Goal: Information Seeking & Learning: Check status

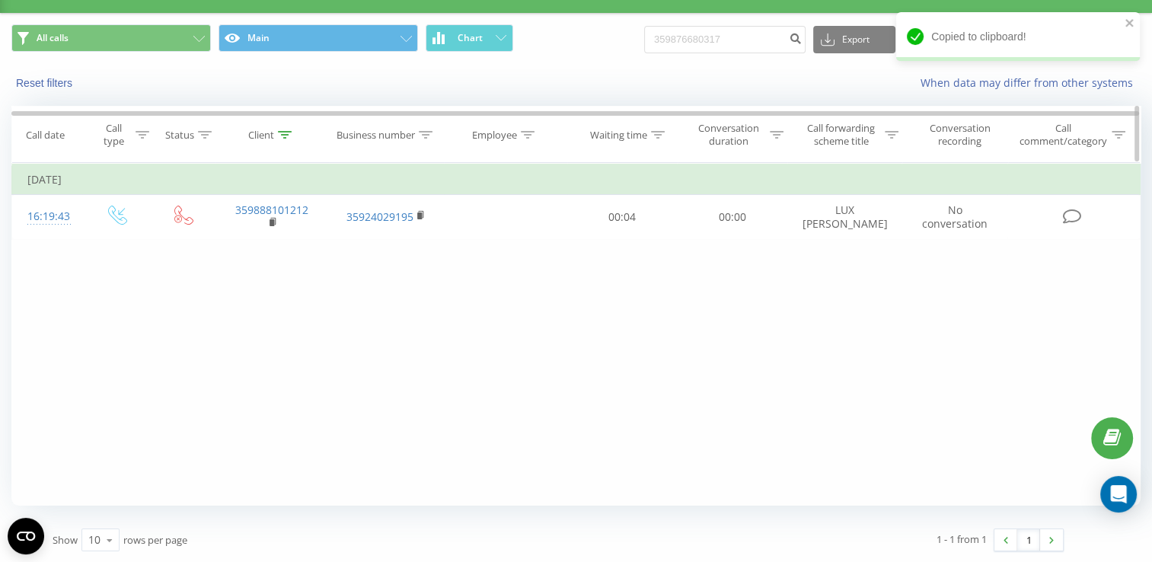
click at [280, 136] on icon at bounding box center [285, 135] width 14 height 8
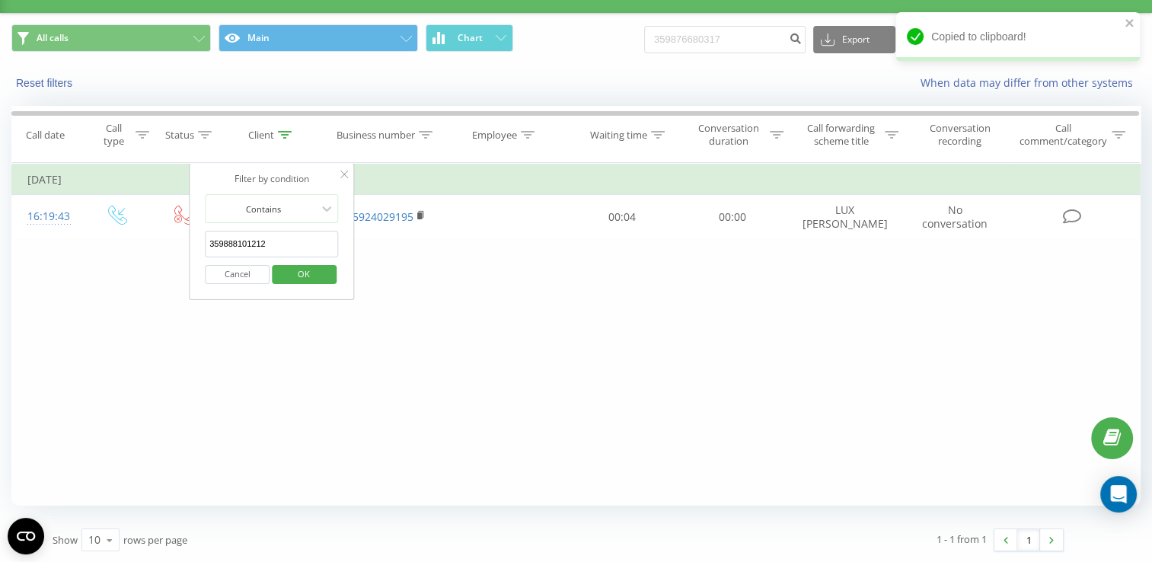
drag, startPoint x: 267, startPoint y: 246, endPoint x: 201, endPoint y: 246, distance: 65.5
click at [201, 246] on div "Filter by condition Contains 359888101212 Cancel OK" at bounding box center [272, 231] width 166 height 137
click at [276, 271] on button "OK" at bounding box center [304, 274] width 65 height 19
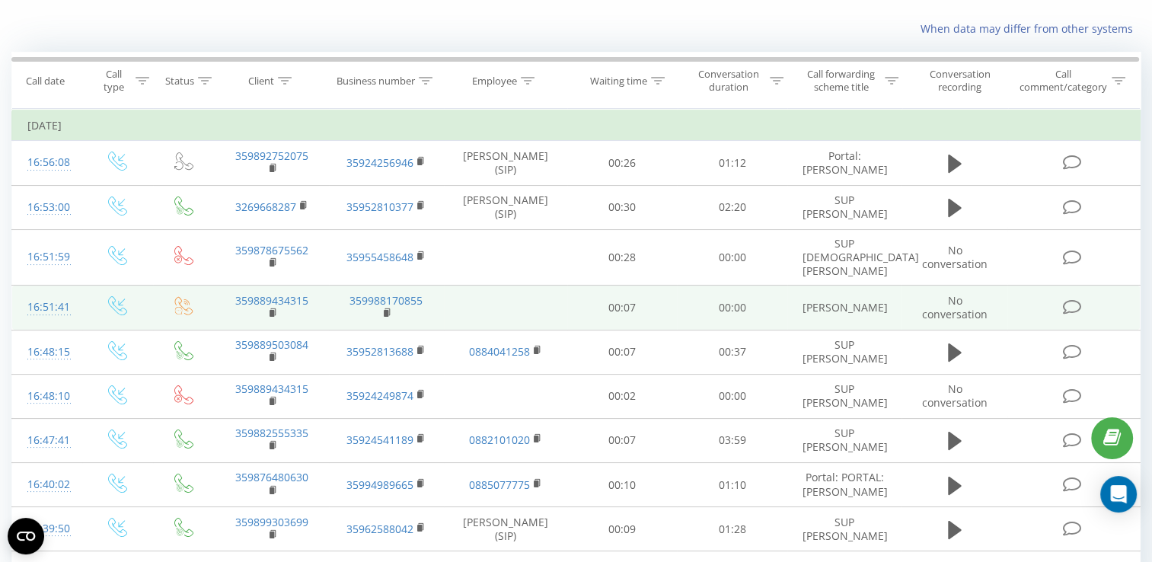
scroll to position [11, 0]
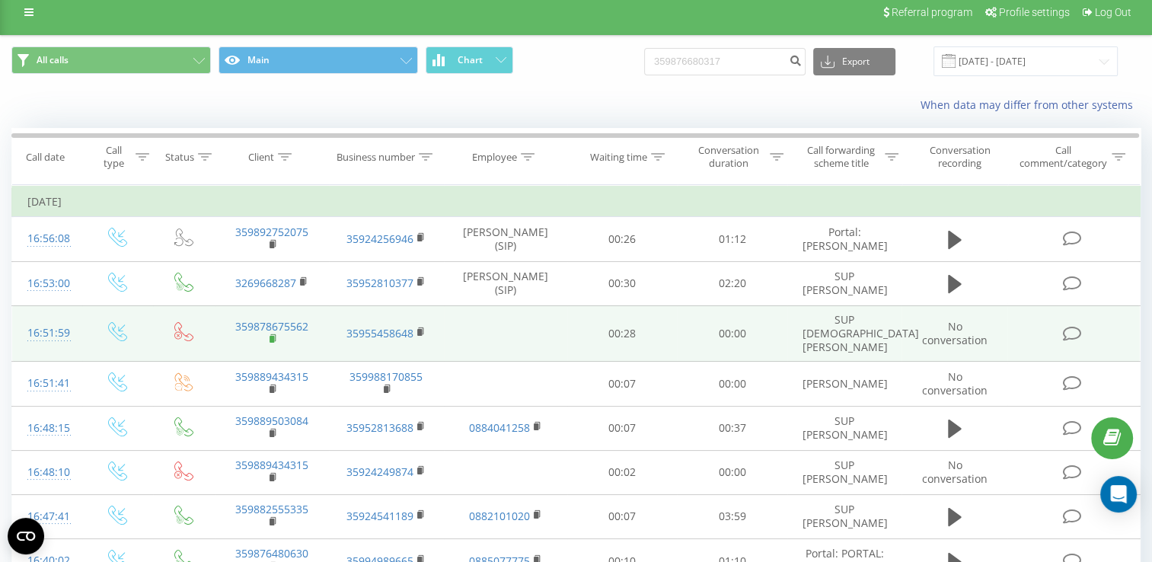
click at [270, 336] on rect at bounding box center [272, 339] width 5 height 7
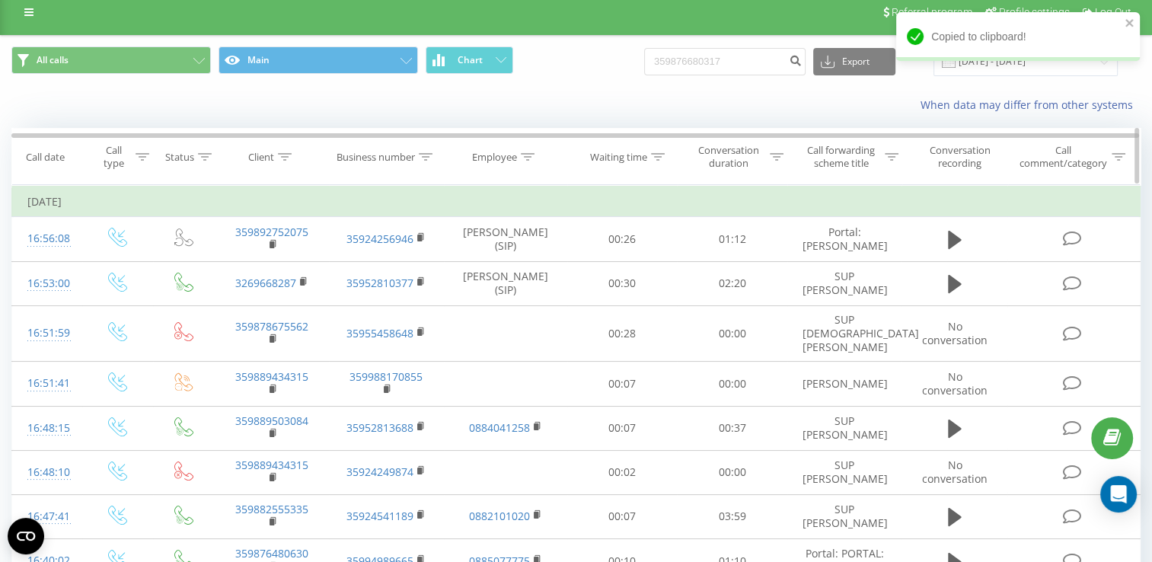
click at [286, 157] on icon at bounding box center [285, 157] width 14 height 8
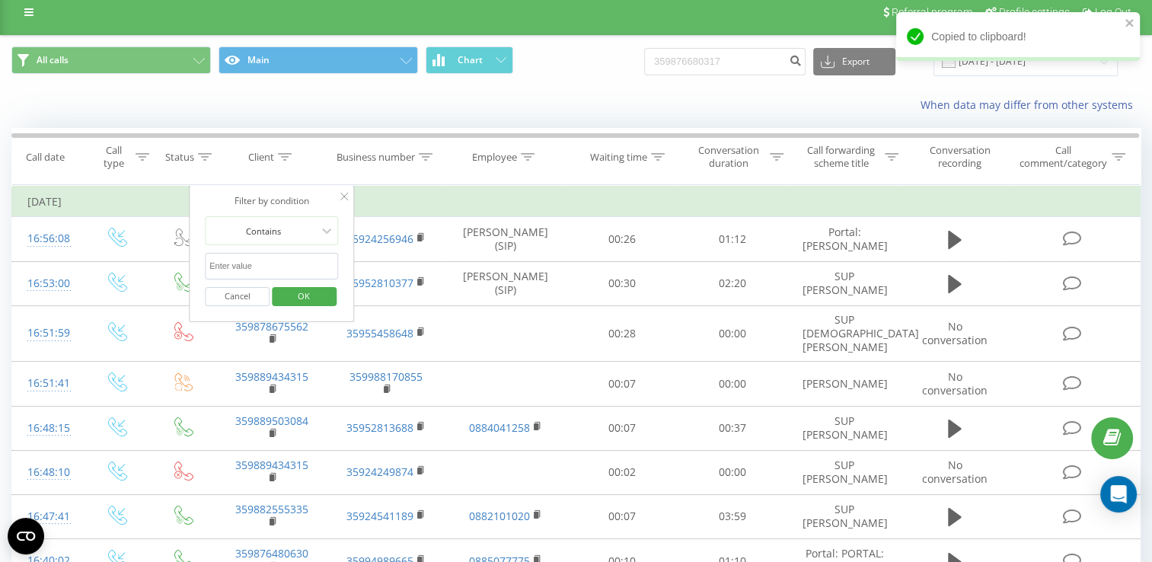
paste input "359878675562"
type input "359878675562"
click at [305, 291] on span "OK" at bounding box center [304, 296] width 43 height 24
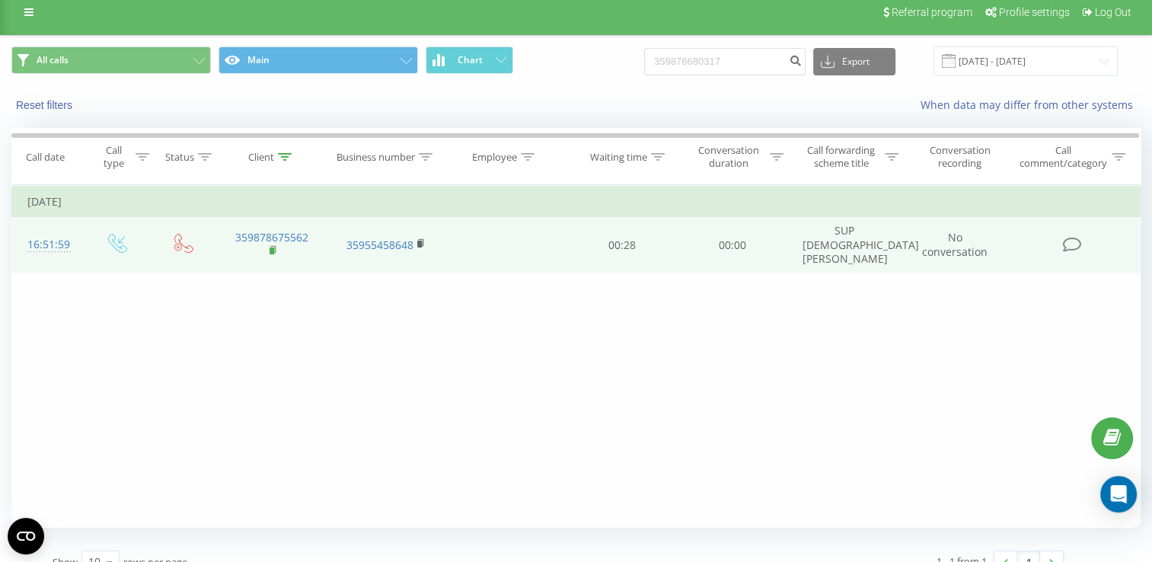
click at [270, 248] on rect at bounding box center [272, 251] width 5 height 7
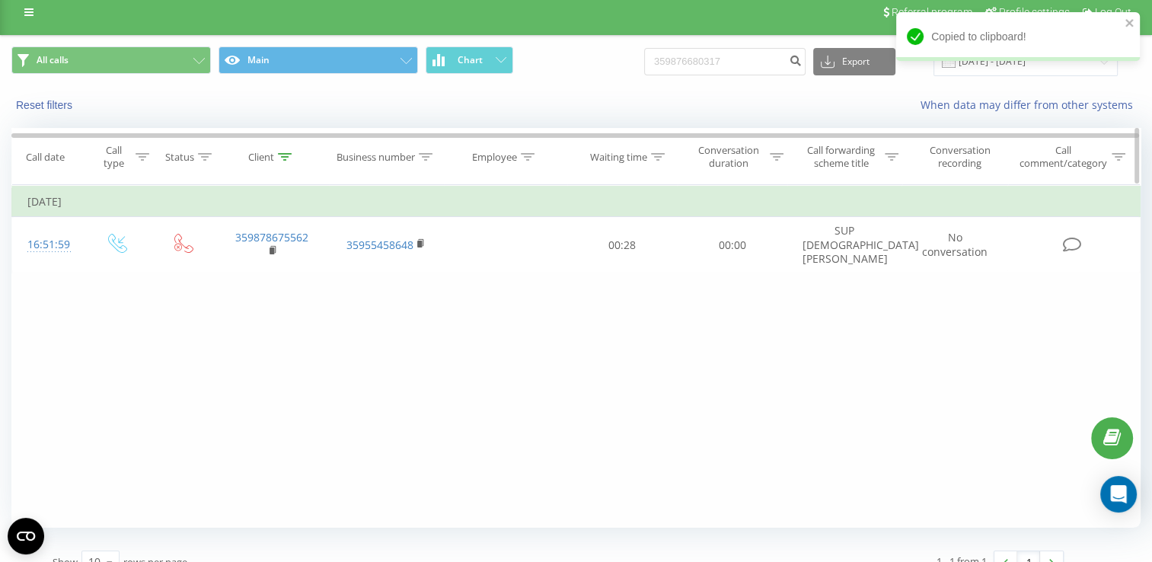
click at [283, 156] on icon at bounding box center [285, 157] width 14 height 8
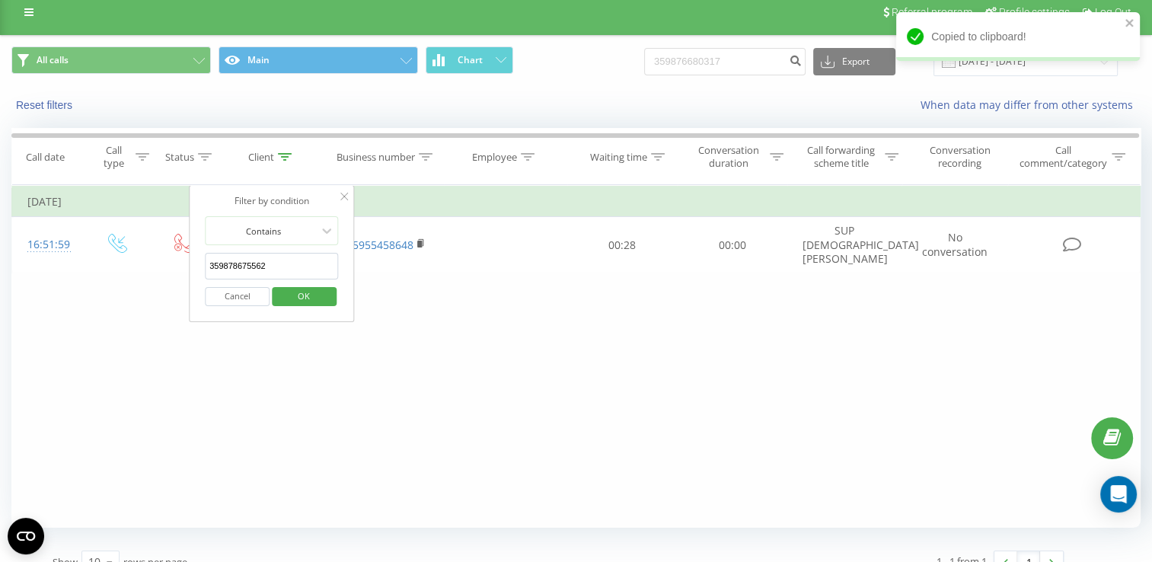
drag, startPoint x: 273, startPoint y: 265, endPoint x: 205, endPoint y: 267, distance: 68.6
click at [205, 267] on input "359878675562" at bounding box center [272, 266] width 134 height 27
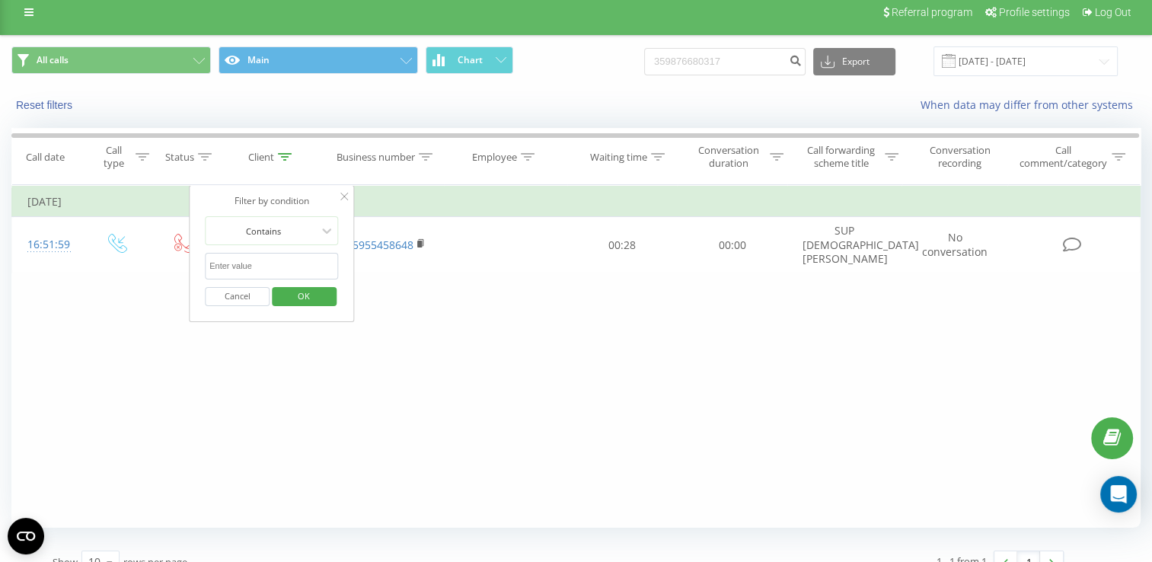
click at [307, 290] on span "OK" at bounding box center [304, 296] width 43 height 24
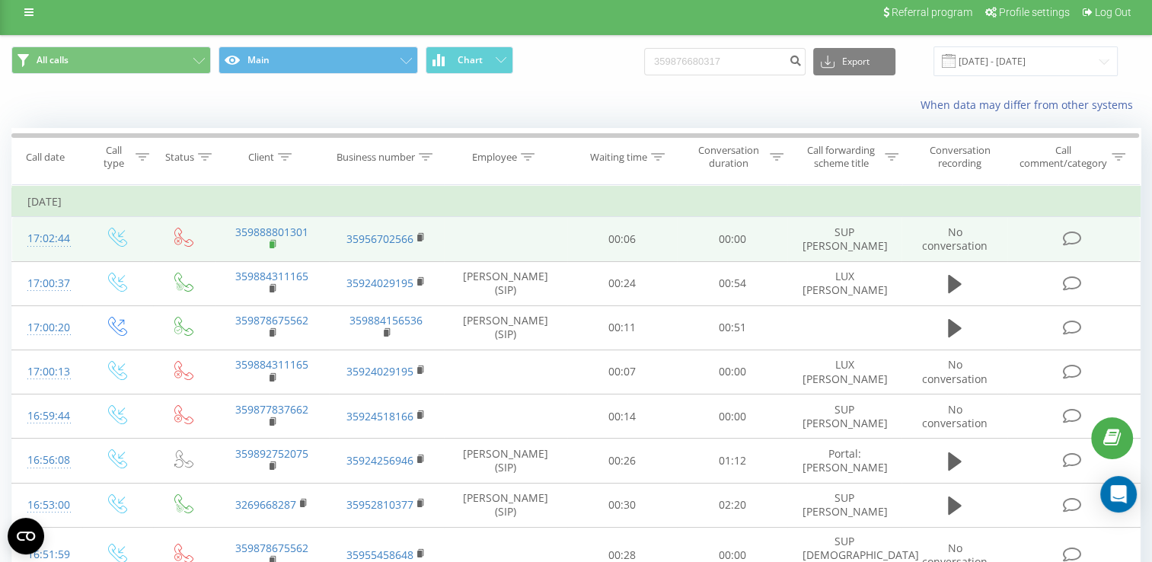
click at [271, 244] on rect at bounding box center [272, 244] width 5 height 7
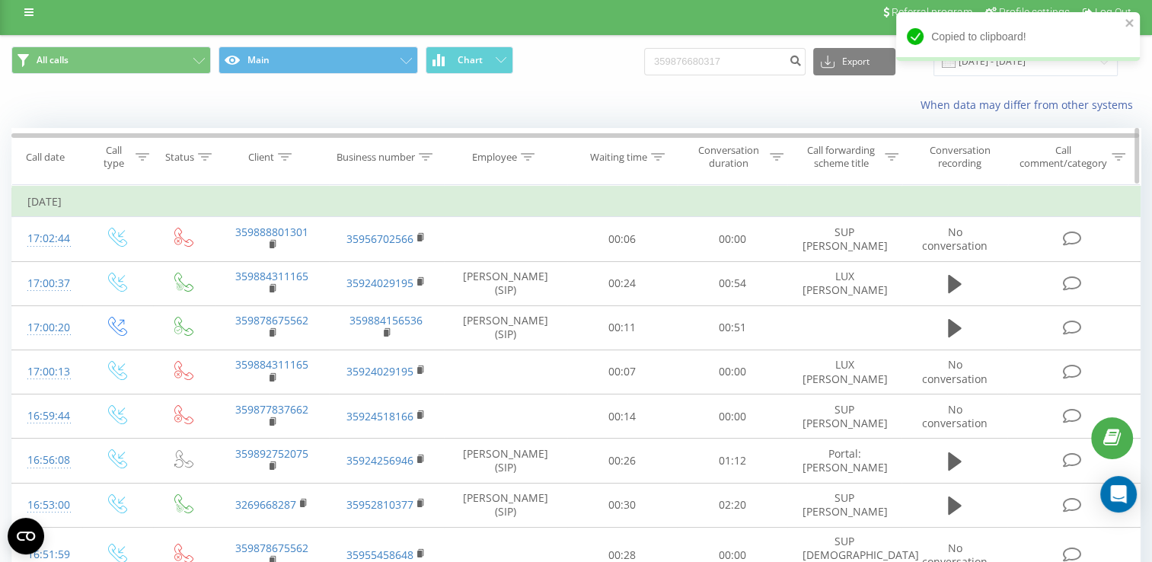
click at [280, 155] on icon at bounding box center [285, 157] width 14 height 8
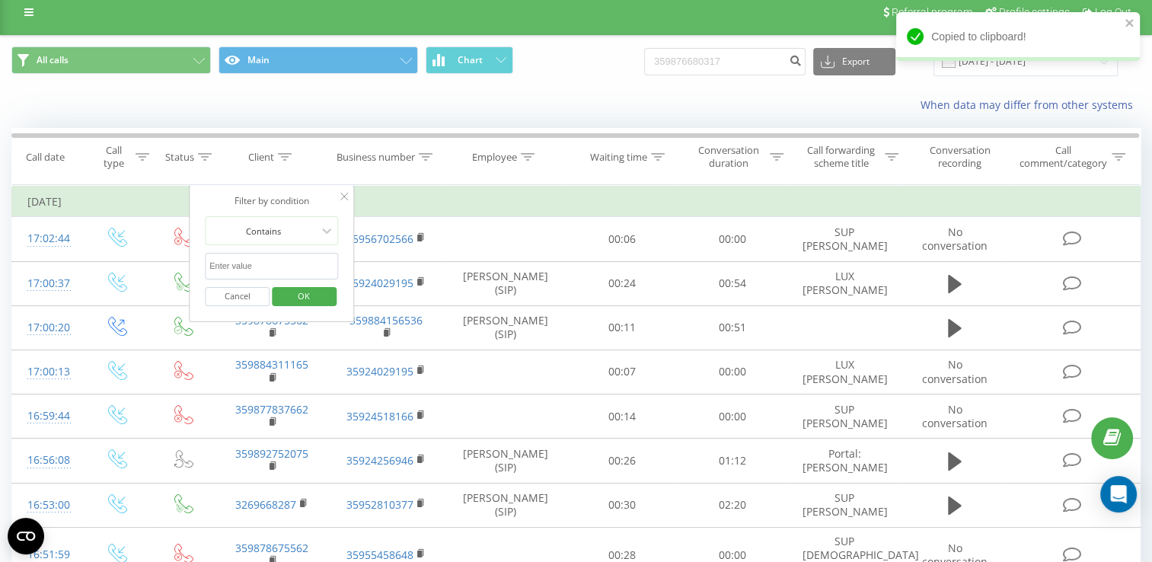
paste input "359888801301"
type input "359888801301"
click at [301, 297] on span "OK" at bounding box center [304, 296] width 43 height 24
